Goal: Navigation & Orientation: Find specific page/section

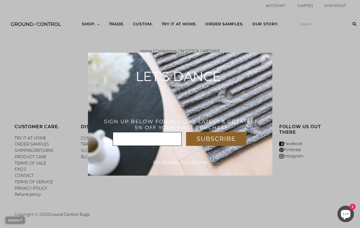
click at [187, 164] on span "No thanks, not for me" at bounding box center [180, 162] width 54 height 6
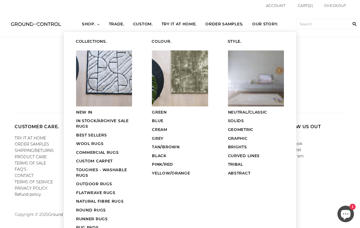
click at [97, 24] on icon at bounding box center [98, 24] width 3 height 3
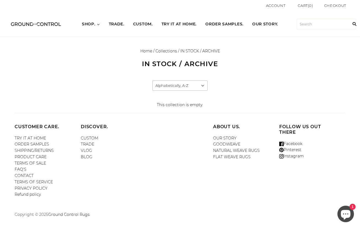
click at [97, 24] on icon at bounding box center [98, 24] width 3 height 3
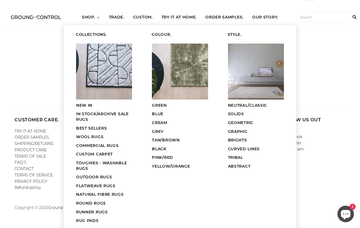
scroll to position [7, 0]
click at [97, 136] on span "WOOL RUGS" at bounding box center [89, 136] width 27 height 5
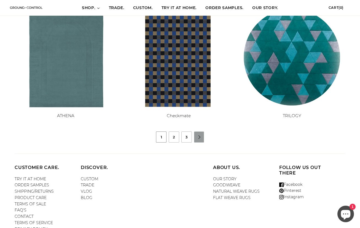
scroll to position [524, 0]
